Goal: Information Seeking & Learning: Learn about a topic

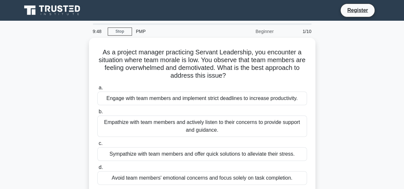
drag, startPoint x: 385, startPoint y: 0, endPoint x: 46, endPoint y: 90, distance: 351.0
click at [46, 90] on div "As a project manager practicing Servant Leadership, you encounter a situation w…" at bounding box center [202, 120] width 368 height 164
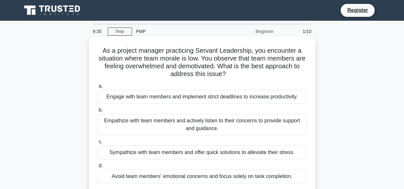
click at [149, 98] on div "Engage with team members and implement strict deadlines to increase productivit…" at bounding box center [201, 97] width 209 height 14
click at [97, 88] on input "a. Engage with team members and implement strict deadlines to increase producti…" at bounding box center [97, 86] width 0 height 4
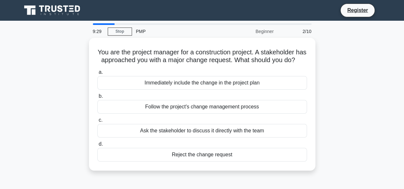
click at [96, 31] on div "9:29" at bounding box center [98, 31] width 19 height 13
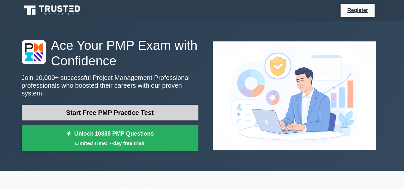
click at [131, 107] on link "Start Free PMP Practice Test" at bounding box center [110, 113] width 176 height 16
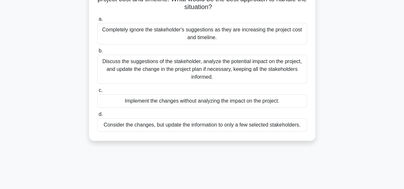
scroll to position [65, 0]
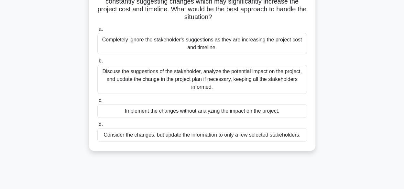
click at [206, 81] on div "Discuss the suggestions of the stakeholder, analyze the potential impact on the…" at bounding box center [201, 79] width 209 height 29
click at [97, 63] on input "b. Discuss the suggestions of the stakeholder, analyze the potential impact on …" at bounding box center [97, 61] width 0 height 4
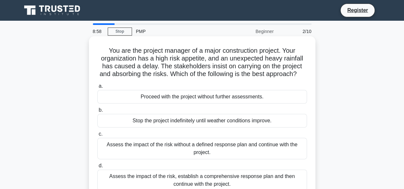
scroll to position [32, 0]
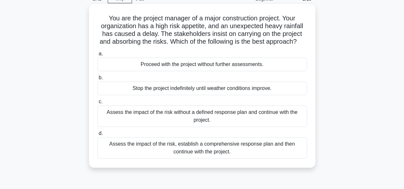
click at [217, 156] on div "Assess the impact of the risk, establish a comprehensive response plan and then…" at bounding box center [201, 147] width 209 height 21
click at [97, 135] on input "d. Assess the impact of the risk, establish a comprehensive response plan and t…" at bounding box center [97, 133] width 0 height 4
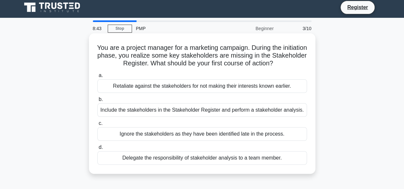
scroll to position [0, 0]
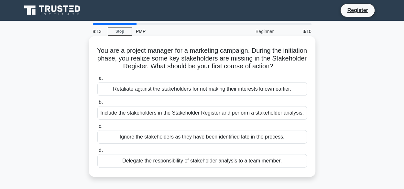
click at [183, 115] on div "Include the stakeholders in the Stakeholder Register and perform a stakeholder …" at bounding box center [201, 113] width 209 height 14
click at [97, 104] on input "b. Include the stakeholders in the Stakeholder Register and perform a stakehold…" at bounding box center [97, 102] width 0 height 4
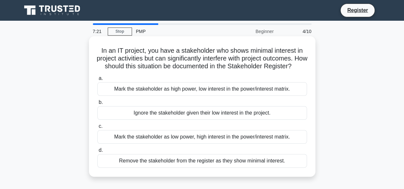
click at [250, 96] on div "Mark the stakeholder as high power, low interest in the power/interest matrix." at bounding box center [201, 89] width 209 height 14
click at [97, 80] on input "a. Mark the stakeholder as high power, low interest in the power/interest matri…" at bounding box center [97, 78] width 0 height 4
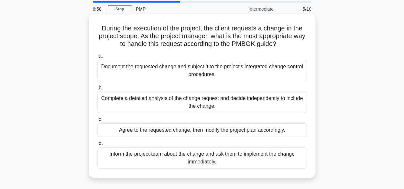
scroll to position [32, 0]
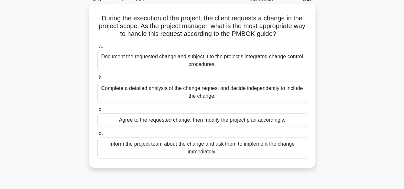
click at [185, 62] on div "Document the requested change and subject it to the project's integrated change…" at bounding box center [201, 60] width 209 height 21
click at [97, 48] on input "a. Document the requested change and subject it to the project's integrated cha…" at bounding box center [97, 46] width 0 height 4
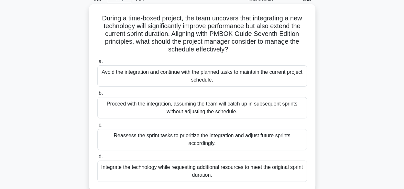
click at [206, 137] on div "Reassess the sprint tasks to prioritize the integration and adjust future sprin…" at bounding box center [201, 139] width 209 height 21
click at [97, 127] on input "c. Reassess the sprint tasks to prioritize the integration and adjust future sp…" at bounding box center [97, 125] width 0 height 4
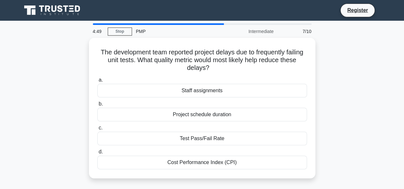
scroll to position [0, 0]
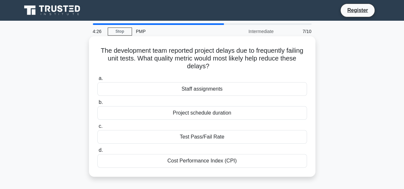
click at [209, 139] on div "Test Pass/Fail Rate" at bounding box center [201, 137] width 209 height 14
click at [97, 128] on input "c. Test Pass/Fail Rate" at bounding box center [97, 126] width 0 height 4
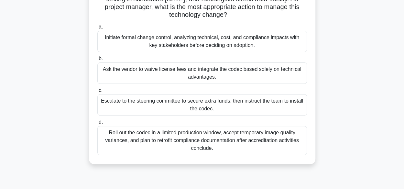
scroll to position [97, 0]
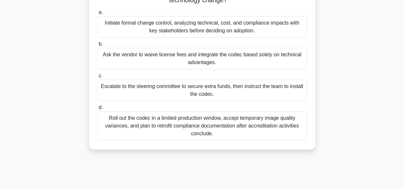
click at [204, 124] on div "Roll out the codec in a limited production window, accept temporary image quali…" at bounding box center [201, 125] width 209 height 29
click at [97, 110] on input "d. Roll out the codec in a limited production window, accept temporary image qu…" at bounding box center [97, 107] width 0 height 4
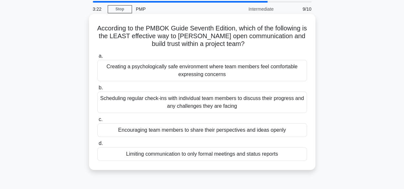
scroll to position [32, 0]
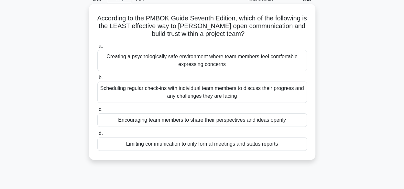
click at [156, 143] on div "Limiting communication to only formal meetings and status reports" at bounding box center [201, 144] width 209 height 14
click at [97, 135] on input "d. Limiting communication to only formal meetings and status reports" at bounding box center [97, 133] width 0 height 4
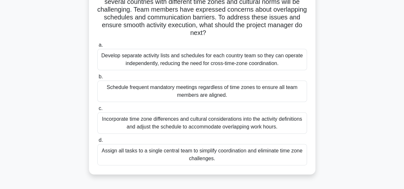
scroll to position [65, 0]
click at [190, 123] on div "Incorporate time zone differences and cultural considerations into the activity…" at bounding box center [201, 122] width 209 height 21
click at [97, 110] on input "c. Incorporate time zone differences and cultural considerations into the activ…" at bounding box center [97, 108] width 0 height 4
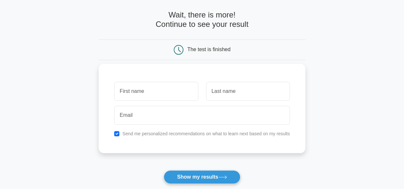
scroll to position [65, 0]
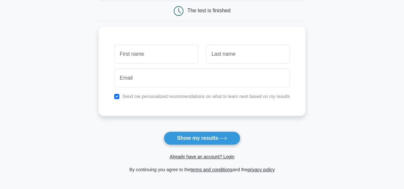
drag, startPoint x: 209, startPoint y: 143, endPoint x: 191, endPoint y: 147, distance: 19.1
click at [209, 143] on button "Show my results" at bounding box center [202, 138] width 76 height 14
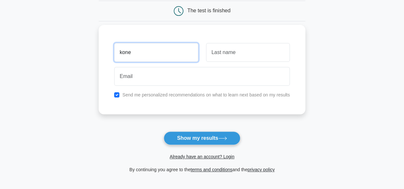
type input "kone"
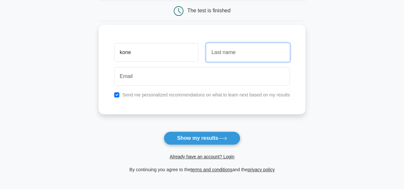
click at [231, 53] on input "text" at bounding box center [248, 52] width 84 height 19
type input "rod"
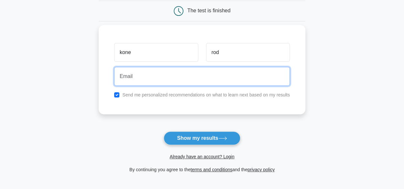
click at [184, 74] on input "email" at bounding box center [202, 76] width 176 height 19
type input "tinnonrodrigue79@gmail.com"
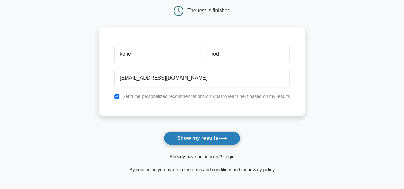
click at [209, 137] on button "Show my results" at bounding box center [202, 138] width 76 height 14
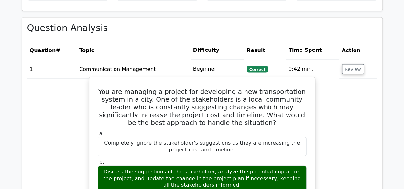
scroll to position [517, 0]
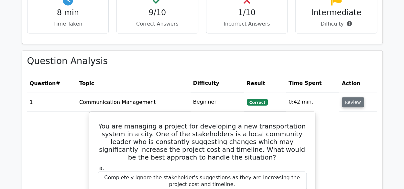
click at [350, 97] on button "Review" at bounding box center [353, 102] width 22 height 10
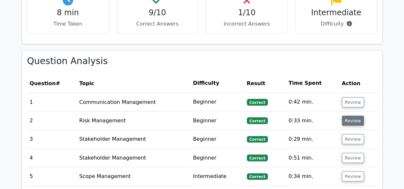
click at [354, 115] on button "Review" at bounding box center [353, 120] width 22 height 10
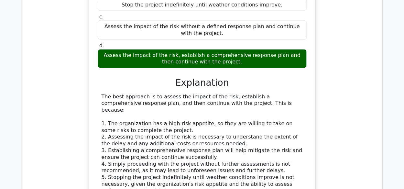
scroll to position [743, 0]
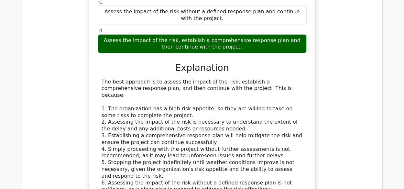
drag, startPoint x: 398, startPoint y: 0, endPoint x: 186, endPoint y: 121, distance: 244.2
click at [186, 121] on div "The best approach is to assess the impact of the risk, establish a comprehensiv…" at bounding box center [201, 136] width 201 height 114
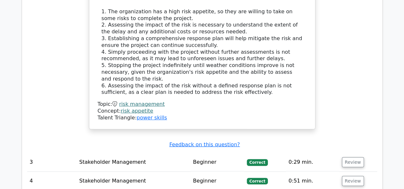
scroll to position [873, 0]
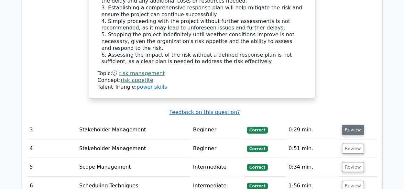
click at [354, 125] on button "Review" at bounding box center [353, 130] width 22 height 10
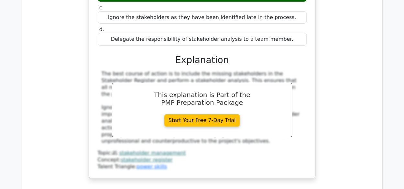
scroll to position [1099, 0]
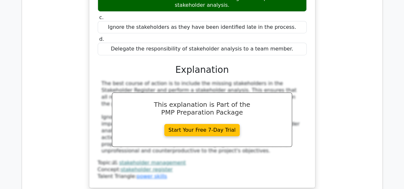
click at [197, 159] on div "Topic: stakeholder management Concept: stakeholder register Talent Triangle: po…" at bounding box center [202, 169] width 209 height 20
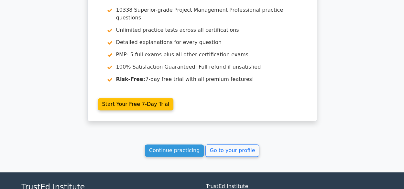
scroll to position [1543, 0]
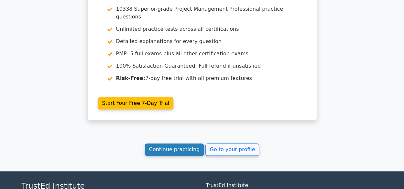
click at [184, 143] on link "Continue practicing" at bounding box center [174, 149] width 59 height 12
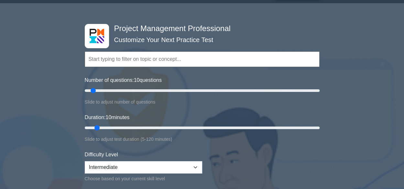
scroll to position [32, 0]
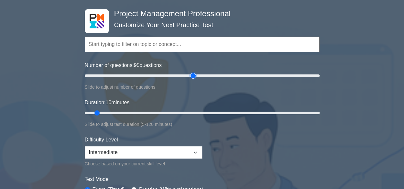
click at [193, 75] on input "Number of questions: 95 questions" at bounding box center [202, 76] width 235 height 8
drag, startPoint x: 193, startPoint y: 75, endPoint x: 153, endPoint y: 73, distance: 39.5
click at [153, 73] on input "Number of questions: 60 questions" at bounding box center [202, 76] width 235 height 8
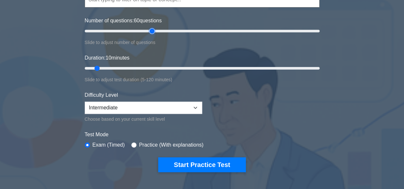
scroll to position [97, 0]
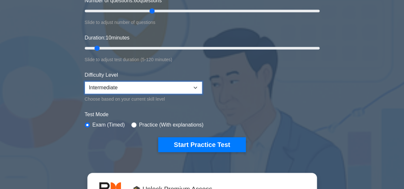
click at [165, 85] on select "Beginner Intermediate Expert" at bounding box center [143, 87] width 117 height 12
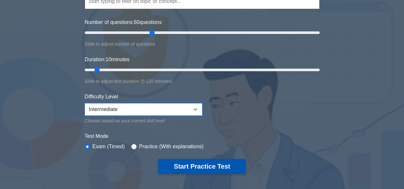
scroll to position [0, 0]
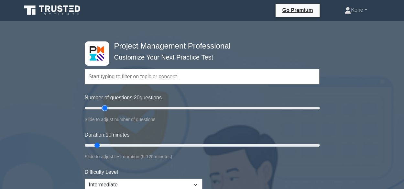
drag, startPoint x: 152, startPoint y: 107, endPoint x: 106, endPoint y: 105, distance: 45.9
type input "20"
click at [106, 105] on input "Number of questions: 20 questions" at bounding box center [202, 108] width 235 height 8
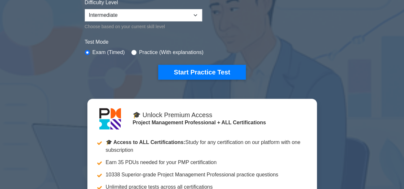
scroll to position [194, 0]
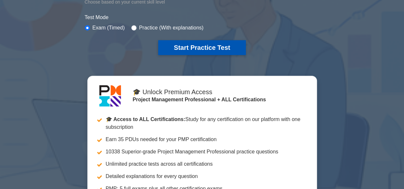
click at [218, 48] on button "Start Practice Test" at bounding box center [201, 47] width 87 height 15
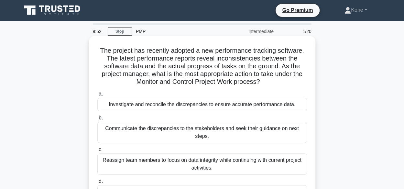
drag, startPoint x: 390, startPoint y: 1, endPoint x: 183, endPoint y: 67, distance: 217.1
click at [183, 67] on h5 "The project has recently adopted a new performance tracking software. The lates…" at bounding box center [202, 66] width 211 height 39
click at [209, 107] on div "Investigate and reconcile the discrepancies to ensure accurate performance data." at bounding box center [201, 105] width 209 height 14
click at [97, 96] on input "a. Investigate and reconcile the discrepancies to ensure accurate performance d…" at bounding box center [97, 94] width 0 height 4
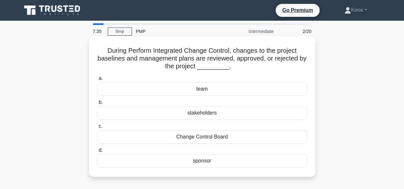
click at [219, 112] on div "stakeholders" at bounding box center [201, 113] width 209 height 14
click at [97, 104] on input "b. stakeholders" at bounding box center [97, 102] width 0 height 4
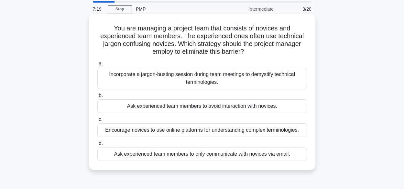
scroll to position [32, 0]
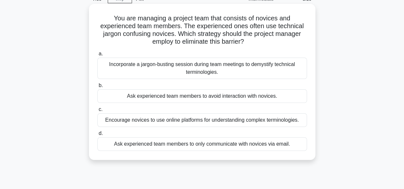
drag, startPoint x: 224, startPoint y: 74, endPoint x: 184, endPoint y: 91, distance: 43.1
click at [224, 74] on div "Incorporate a jargon-busting session during team meetings to demystify technica…" at bounding box center [201, 68] width 209 height 21
click at [97, 56] on input "a. Incorporate a jargon-busting session during team meetings to demystify techn…" at bounding box center [97, 54] width 0 height 4
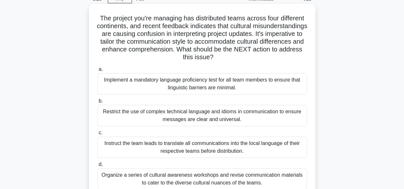
scroll to position [65, 0]
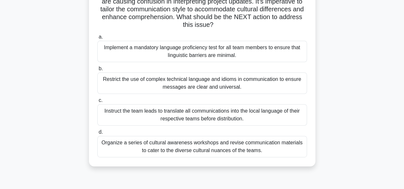
click at [200, 150] on div "Organize a series of cultural awareness workshops and revise communication mate…" at bounding box center [201, 146] width 209 height 21
click at [97, 134] on input "d. Organize a series of cultural awareness workshops and revise communication m…" at bounding box center [97, 132] width 0 height 4
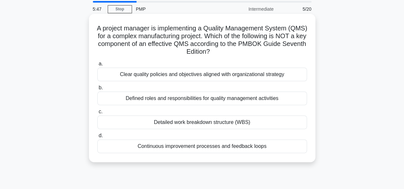
scroll to position [32, 0]
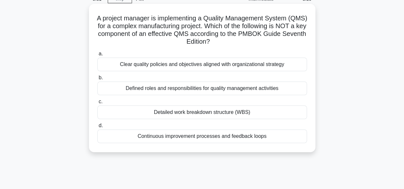
click at [203, 138] on div "Continuous improvement processes and feedback loops" at bounding box center [201, 136] width 209 height 14
click at [97, 128] on input "d. Continuous improvement processes and feedback loops" at bounding box center [97, 125] width 0 height 4
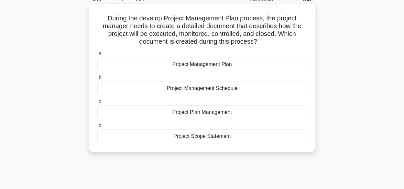
click at [192, 112] on div "Project Plan Management" at bounding box center [201, 112] width 209 height 14
click at [97, 104] on input "c. Project Plan Management" at bounding box center [97, 102] width 0 height 4
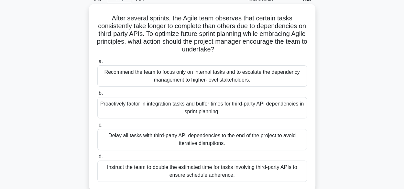
scroll to position [65, 0]
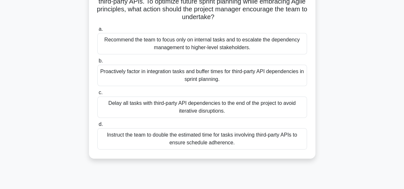
click at [242, 75] on div "Proactively factor in integration tasks and buffer times for third-party API de…" at bounding box center [201, 75] width 209 height 21
click at [97, 63] on input "b. Proactively factor in integration tasks and buffer times for third-party API…" at bounding box center [97, 61] width 0 height 4
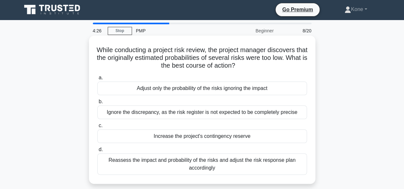
scroll to position [0, 0]
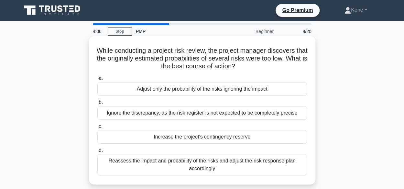
click at [218, 164] on div "Reassess the impact and probability of the risks and adjust the risk response p…" at bounding box center [201, 164] width 209 height 21
click at [97, 152] on input "d. Reassess the impact and probability of the risks and adjust the risk respons…" at bounding box center [97, 150] width 0 height 4
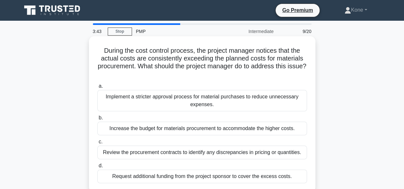
scroll to position [32, 0]
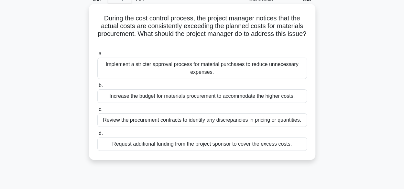
click at [203, 118] on div "Review the procurement contracts to identify any discrepancies in pricing or qu…" at bounding box center [201, 120] width 209 height 14
click at [97, 112] on input "c. Review the procurement contracts to identify any discrepancies in pricing or…" at bounding box center [97, 109] width 0 height 4
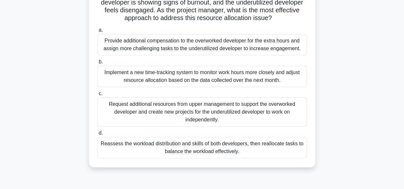
scroll to position [97, 0]
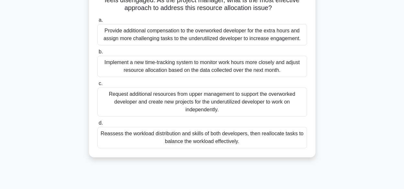
click at [195, 145] on div "Reassess the workload distribution and skills of both developers, then realloca…" at bounding box center [201, 137] width 209 height 21
click at [97, 125] on input "d. Reassess the workload distribution and skills of both developers, then reall…" at bounding box center [97, 123] width 0 height 4
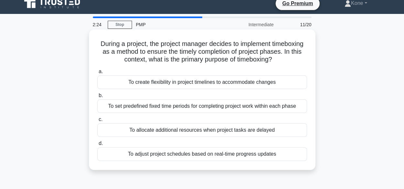
scroll to position [0, 0]
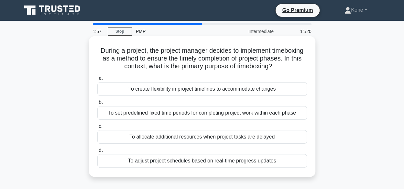
click at [276, 92] on div "To create flexibility in project timelines to accommodate changes" at bounding box center [201, 89] width 209 height 14
click at [97, 80] on input "a. To create flexibility in project timelines to accommodate changes" at bounding box center [97, 78] width 0 height 4
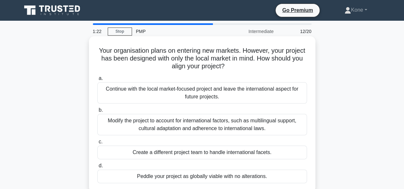
click at [258, 121] on div "Modify the project to account for international factors, such as multilingual s…" at bounding box center [201, 124] width 209 height 21
click at [97, 112] on input "b. Modify the project to account for international factors, such as multilingua…" at bounding box center [97, 110] width 0 height 4
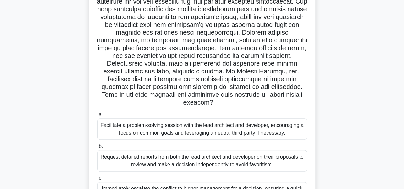
scroll to position [32, 0]
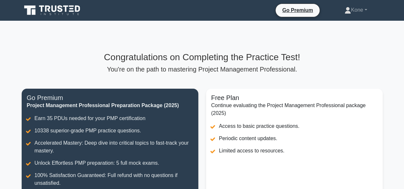
click at [57, 10] on icon at bounding box center [53, 10] width 62 height 12
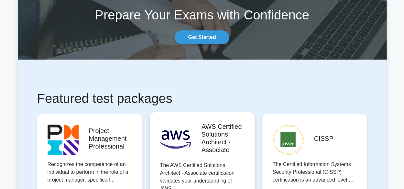
scroll to position [97, 0]
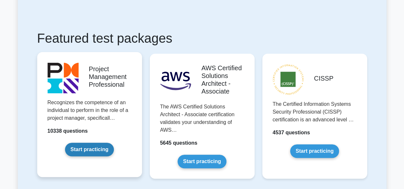
click at [82, 152] on link "Start practicing" at bounding box center [89, 150] width 49 height 14
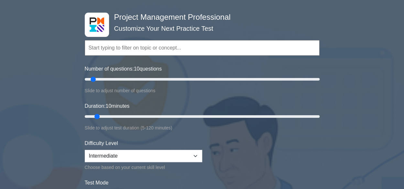
scroll to position [65, 0]
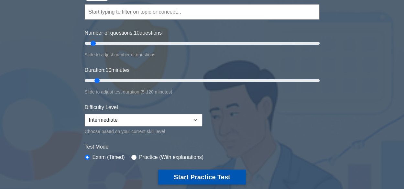
drag, startPoint x: 107, startPoint y: 118, endPoint x: 195, endPoint y: 174, distance: 103.8
click at [195, 174] on button "Start Practice Test" at bounding box center [201, 176] width 87 height 15
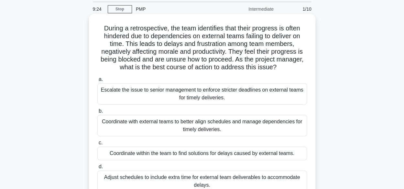
scroll to position [32, 0]
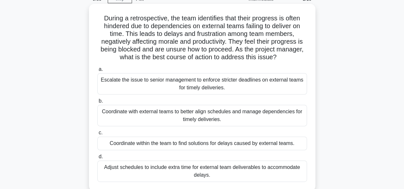
drag, startPoint x: 222, startPoint y: 115, endPoint x: 217, endPoint y: 122, distance: 8.8
click at [220, 117] on div "Coordinate with external teams to better align schedules and manage dependencie…" at bounding box center [201, 115] width 209 height 21
click at [132, 116] on div "Coordinate with external teams to better align schedules and manage dependencie…" at bounding box center [201, 115] width 209 height 21
click at [97, 103] on input "b. Coordinate with external teams to better align schedules and manage dependen…" at bounding box center [97, 101] width 0 height 4
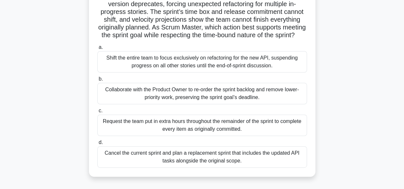
scroll to position [65, 0]
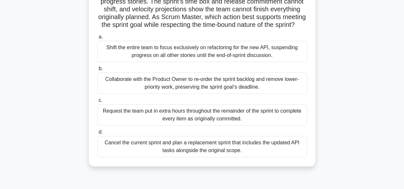
click at [198, 93] on div "Collaborate with the Product Owner to re-order the sprint backlog and remove lo…" at bounding box center [201, 82] width 209 height 21
click at [97, 71] on input "b. Collaborate with the Product Owner to re-order the sprint backlog and remove…" at bounding box center [97, 69] width 0 height 4
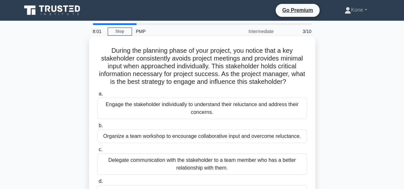
scroll to position [32, 0]
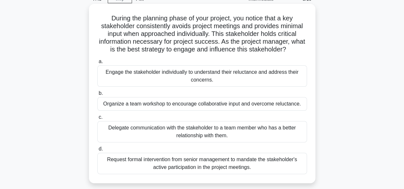
click at [162, 106] on div "Organize a team workshop to encourage collaborative input and overcome reluctan…" at bounding box center [201, 104] width 209 height 14
click at [97, 95] on input "b. Organize a team workshop to encourage collaborative input and overcome reluc…" at bounding box center [97, 93] width 0 height 4
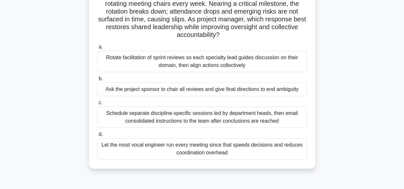
scroll to position [65, 0]
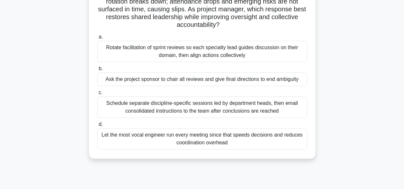
click at [232, 57] on div "Rotate facilitation of sprint reviews so each specialty lead guides discussion …" at bounding box center [201, 51] width 209 height 21
click at [97, 39] on input "a. Rotate facilitation of sprint reviews so each specialty lead guides discussi…" at bounding box center [97, 37] width 0 height 4
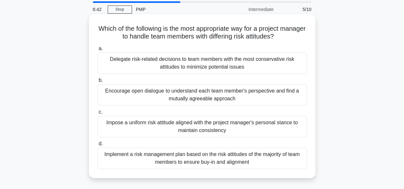
scroll to position [32, 0]
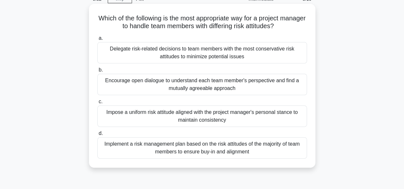
click at [123, 83] on div "Encourage open dialogue to understand each team member's perspective and find a…" at bounding box center [201, 84] width 209 height 21
click at [97, 72] on input "b. Encourage open dialogue to understand each team member's perspective and fin…" at bounding box center [97, 70] width 0 height 4
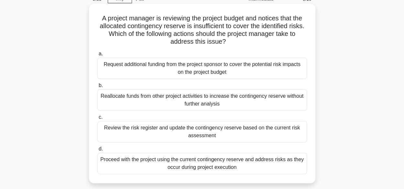
click at [219, 131] on div "Review the risk register and update the contingency reserve based on the curren…" at bounding box center [201, 131] width 209 height 21
click at [97, 119] on input "c. Review the risk register and update the contingency reserve based on the cur…" at bounding box center [97, 117] width 0 height 4
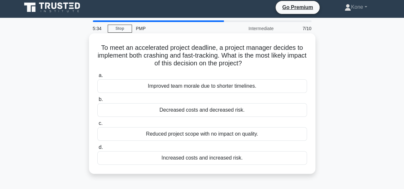
scroll to position [0, 0]
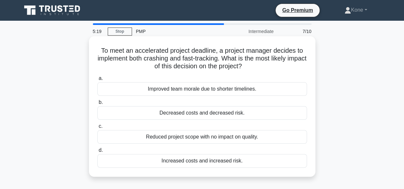
click at [207, 161] on div "Increased costs and increased risk." at bounding box center [201, 161] width 209 height 14
click at [97, 152] on input "d. Increased costs and increased risk." at bounding box center [97, 150] width 0 height 4
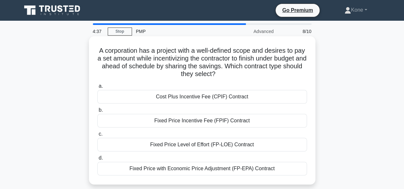
click at [206, 171] on div "Fixed Price with Economic Price Adjustment (FP-EPA) Contract" at bounding box center [201, 169] width 209 height 14
click at [272, 175] on div "Fixed Price with Economic Price Adjustment (FP-EPA) Contract" at bounding box center [201, 169] width 209 height 14
click at [97, 160] on input "d. Fixed Price with Economic Price Adjustment (FP-EPA) Contract" at bounding box center [97, 158] width 0 height 4
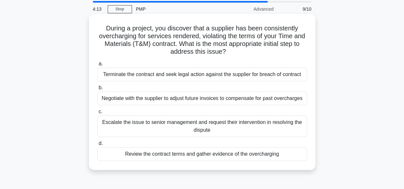
scroll to position [32, 0]
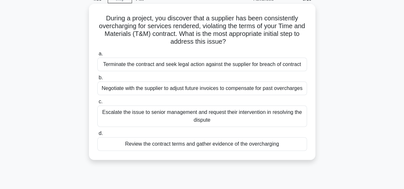
click at [209, 146] on div "Review the contract terms and gather evidence of the overcharging" at bounding box center [201, 144] width 209 height 14
click at [97, 135] on input "d. Review the contract terms and gather evidence of the overcharging" at bounding box center [97, 133] width 0 height 4
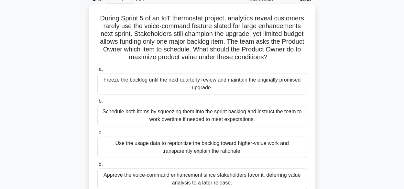
click at [239, 148] on div "Use the usage data to reprioritize the backlog toward higher-value work and tra…" at bounding box center [201, 146] width 209 height 21
click at [97, 135] on input "c. Use the usage data to reprioritize the backlog toward higher-value work and …" at bounding box center [97, 133] width 0 height 4
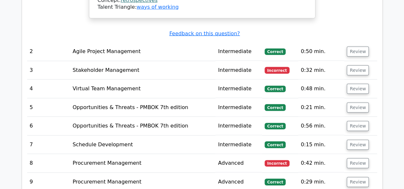
scroll to position [905, 0]
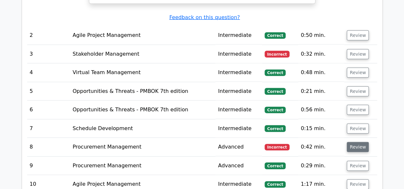
click at [350, 142] on button "Review" at bounding box center [357, 147] width 22 height 10
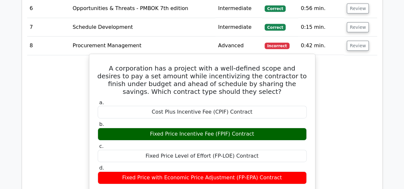
scroll to position [1067, 0]
